Goal: Task Accomplishment & Management: Manage account settings

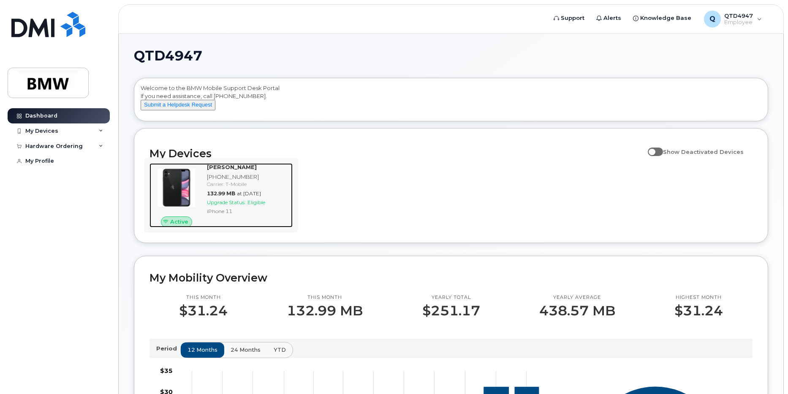
click at [281, 181] on div "[PHONE_NUMBER]" at bounding box center [248, 177] width 82 height 8
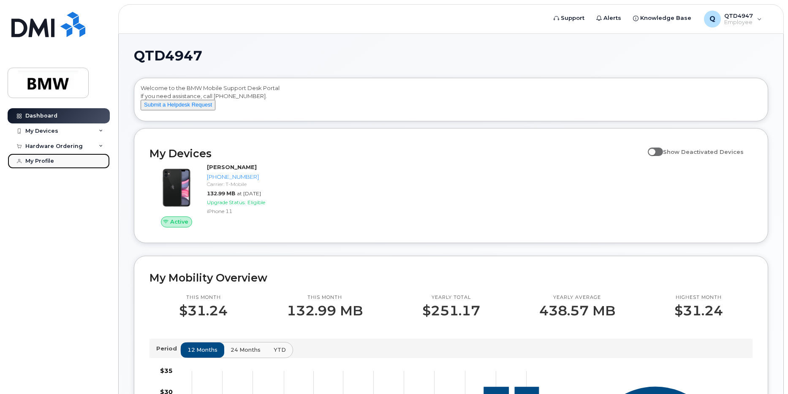
click at [36, 158] on div "My Profile" at bounding box center [39, 161] width 29 height 7
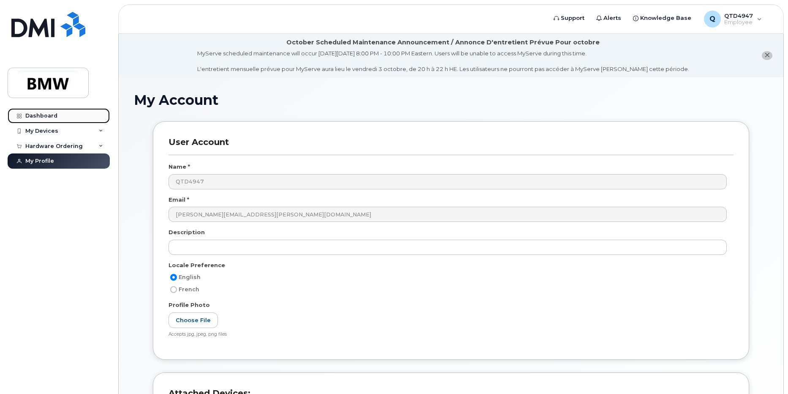
click at [46, 114] on div "Dashboard" at bounding box center [41, 115] width 32 height 7
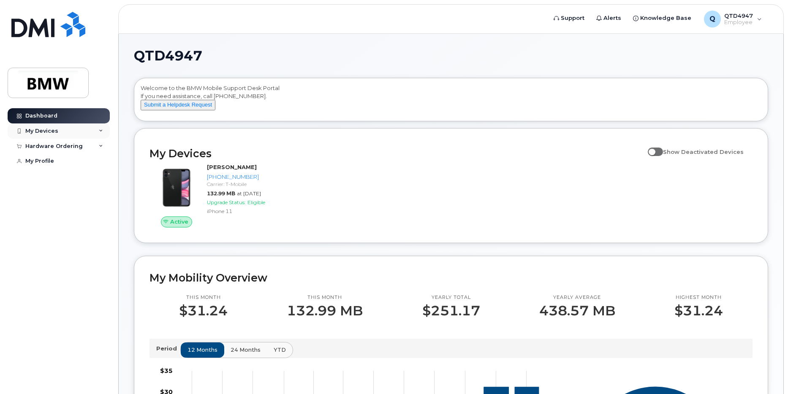
click at [100, 130] on icon at bounding box center [101, 131] width 4 height 4
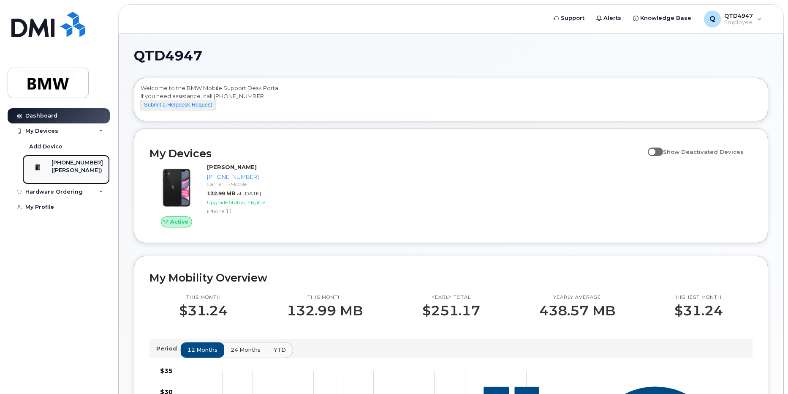
click at [74, 167] on div "([PERSON_NAME])" at bounding box center [78, 170] width 52 height 8
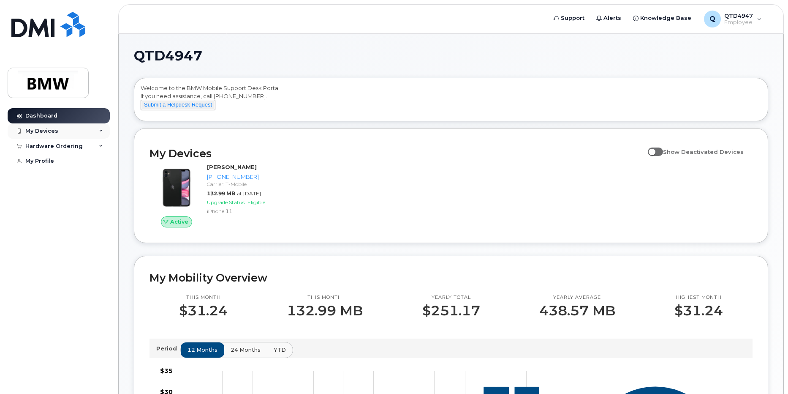
click at [101, 130] on icon at bounding box center [101, 131] width 4 height 4
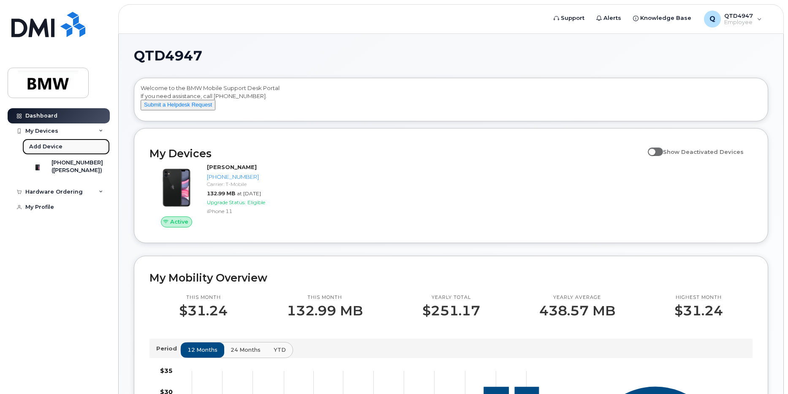
click at [41, 145] on div "Add Device" at bounding box center [45, 147] width 33 height 8
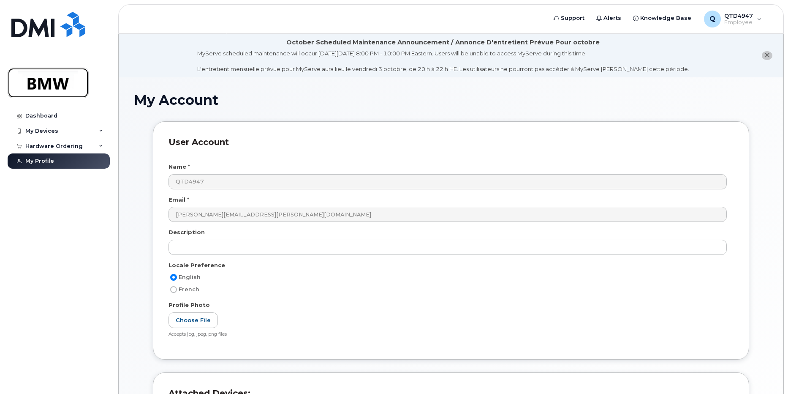
click at [52, 75] on img at bounding box center [48, 83] width 65 height 25
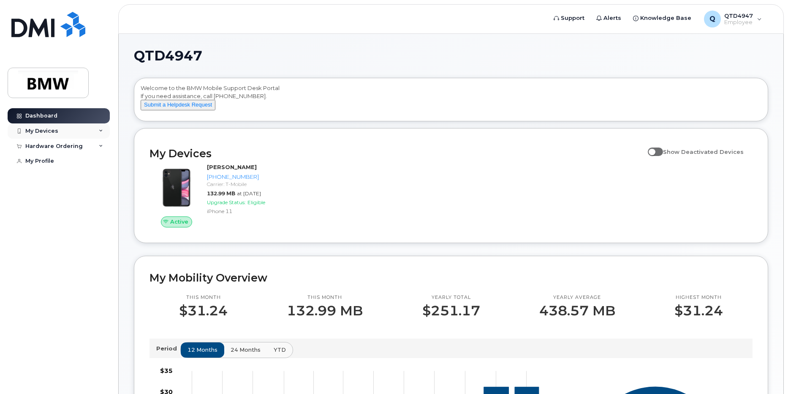
click at [97, 130] on div "My Devices" at bounding box center [59, 130] width 102 height 15
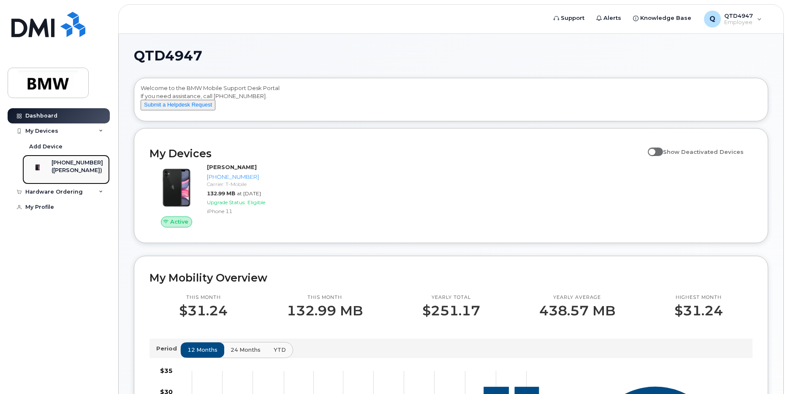
click at [71, 169] on div "([PERSON_NAME])" at bounding box center [78, 170] width 52 height 8
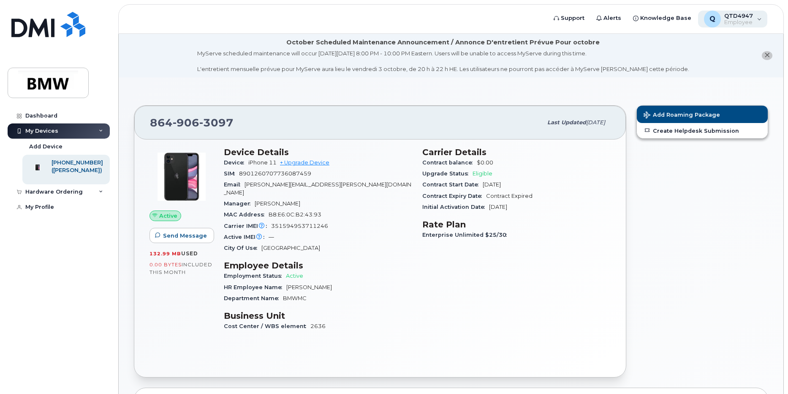
click at [754, 20] on div "Q QTD4947 Employee" at bounding box center [733, 19] width 70 height 17
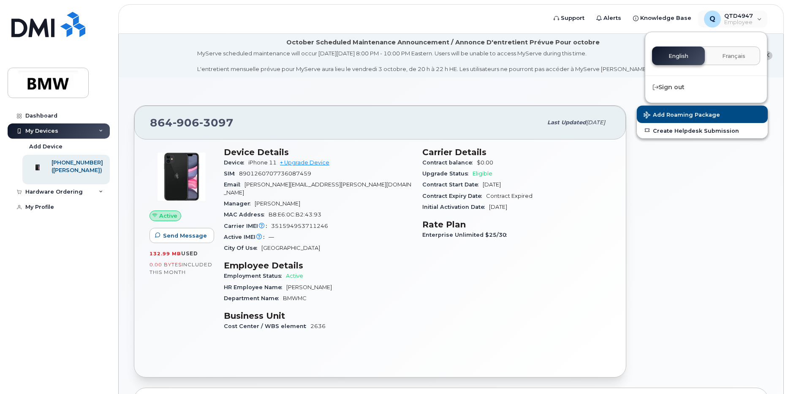
click at [728, 192] on div "Add Roaming Package Create Helpdesk Submission" at bounding box center [703, 241] width 142 height 282
